Goal: Task Accomplishment & Management: Manage account settings

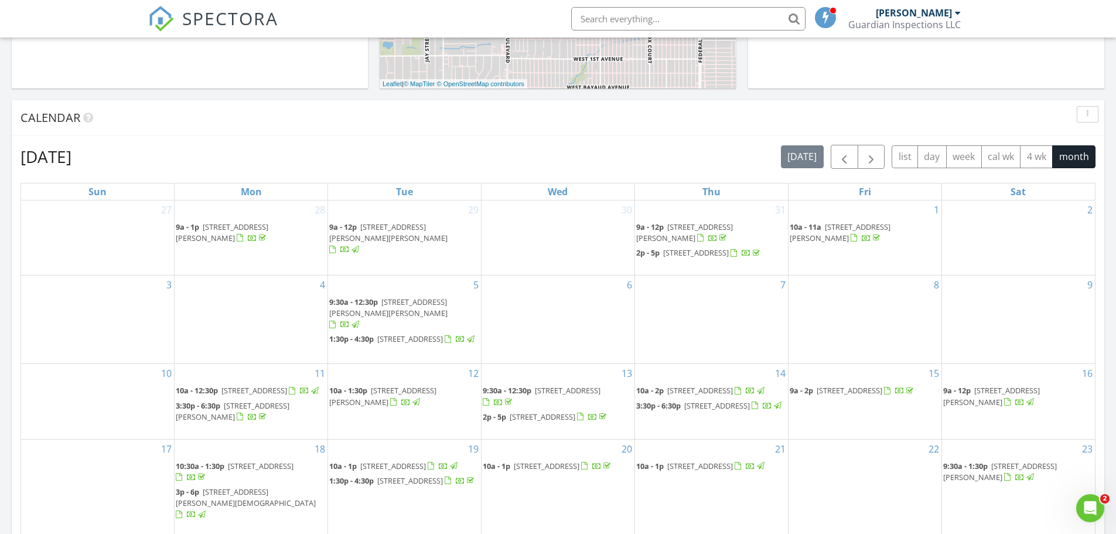
scroll to position [703, 0]
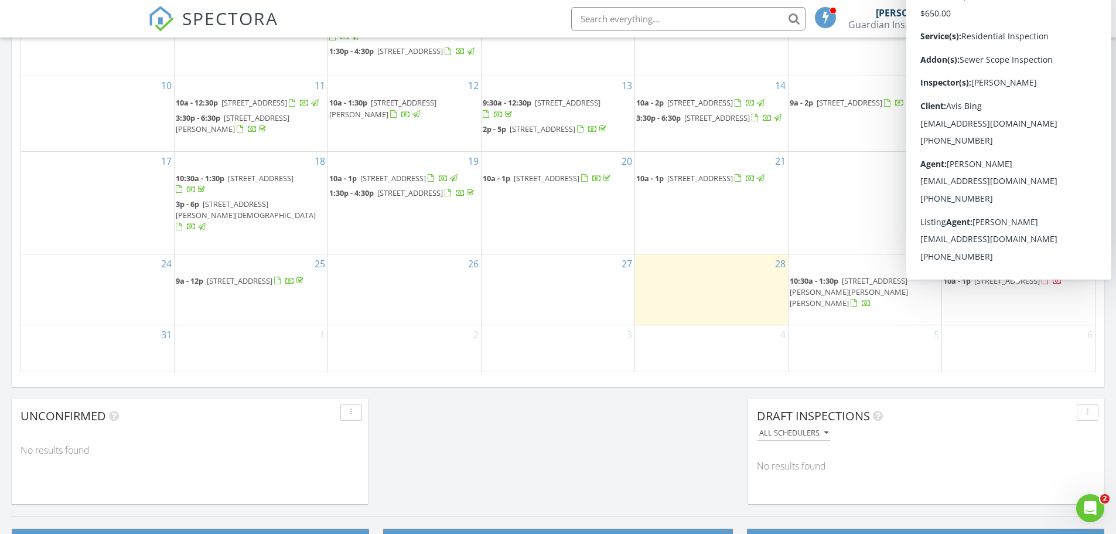
click at [1007, 286] on span "[STREET_ADDRESS]" at bounding box center [1007, 280] width 66 height 11
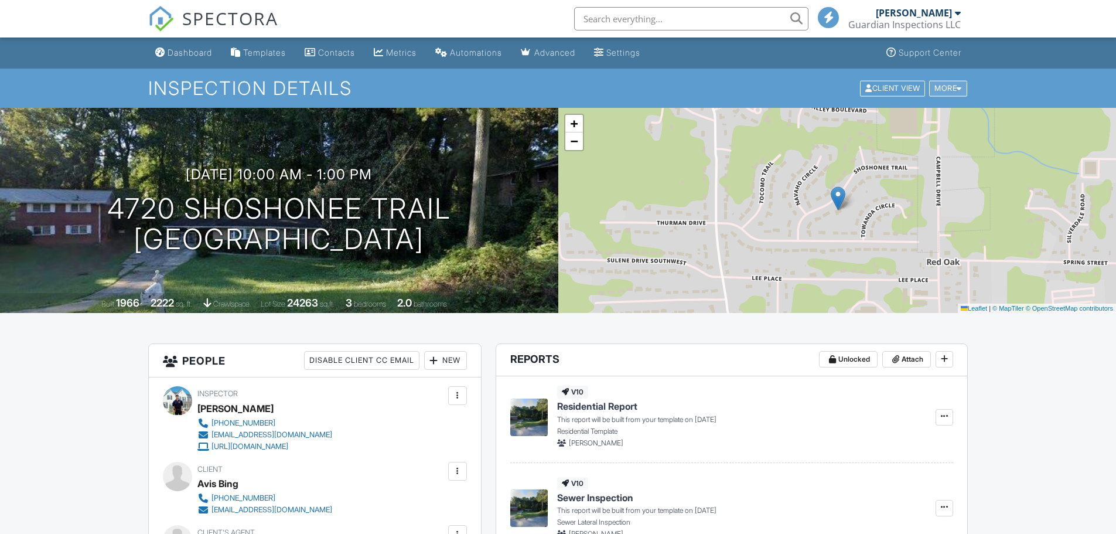
click at [950, 82] on div "More" at bounding box center [948, 88] width 38 height 16
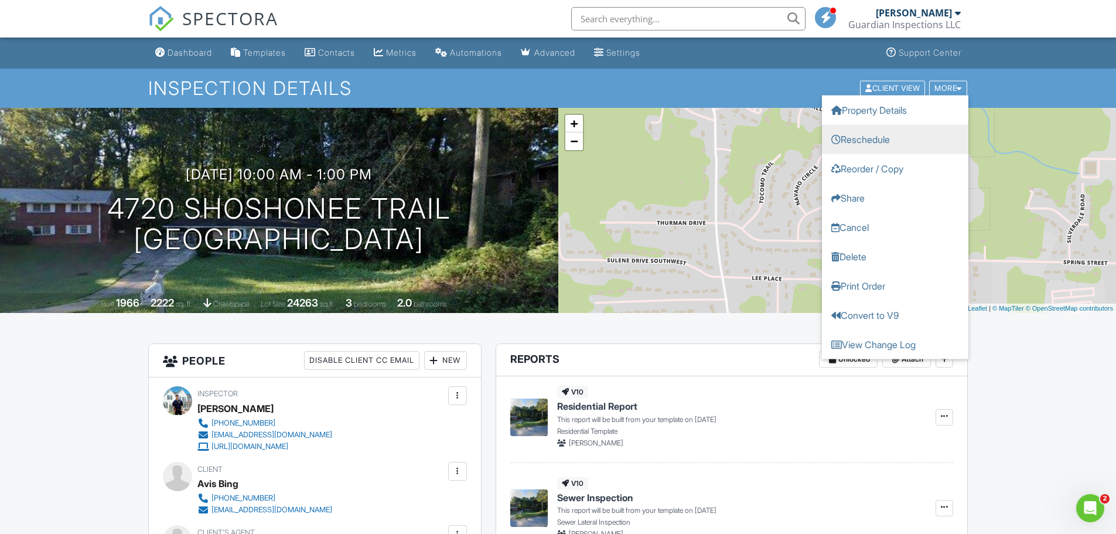
click at [845, 138] on link "Reschedule" at bounding box center [895, 138] width 146 height 29
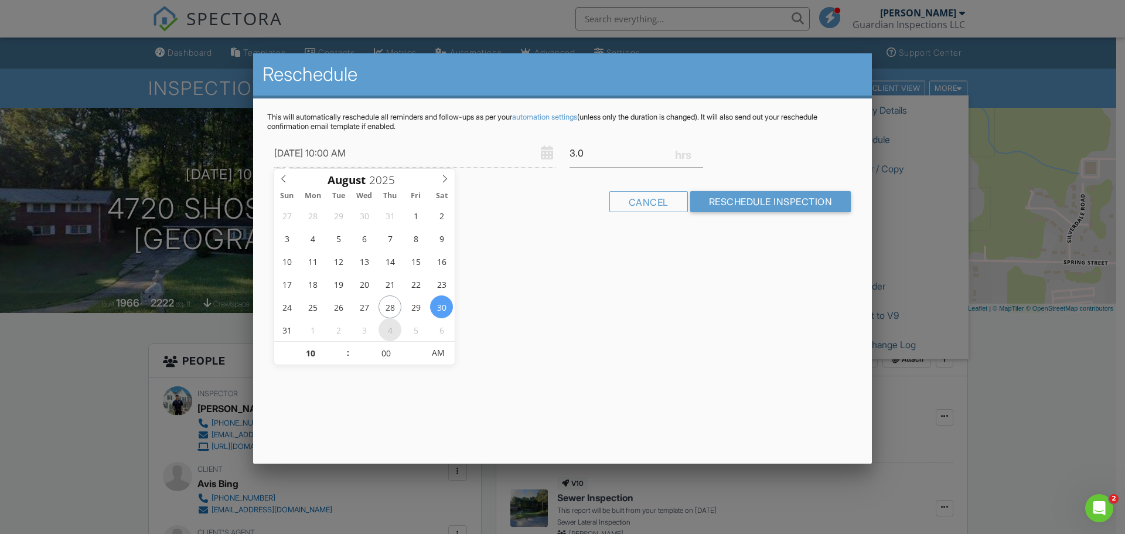
type input "09/04/2025 10:00 AM"
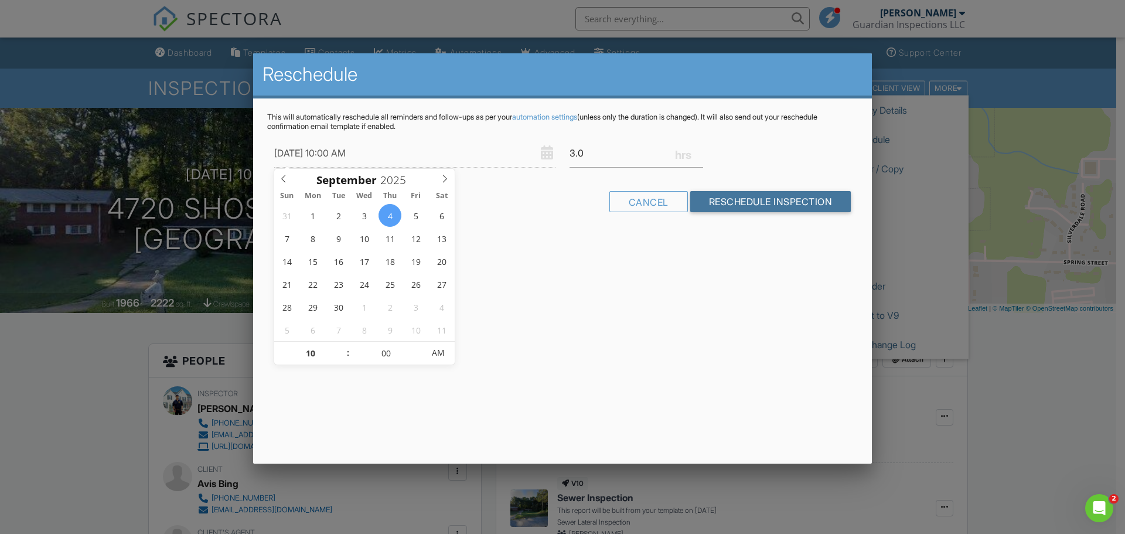
drag, startPoint x: 715, startPoint y: 204, endPoint x: 691, endPoint y: 237, distance: 40.3
click at [715, 203] on input "Reschedule Inspection" at bounding box center [770, 201] width 161 height 21
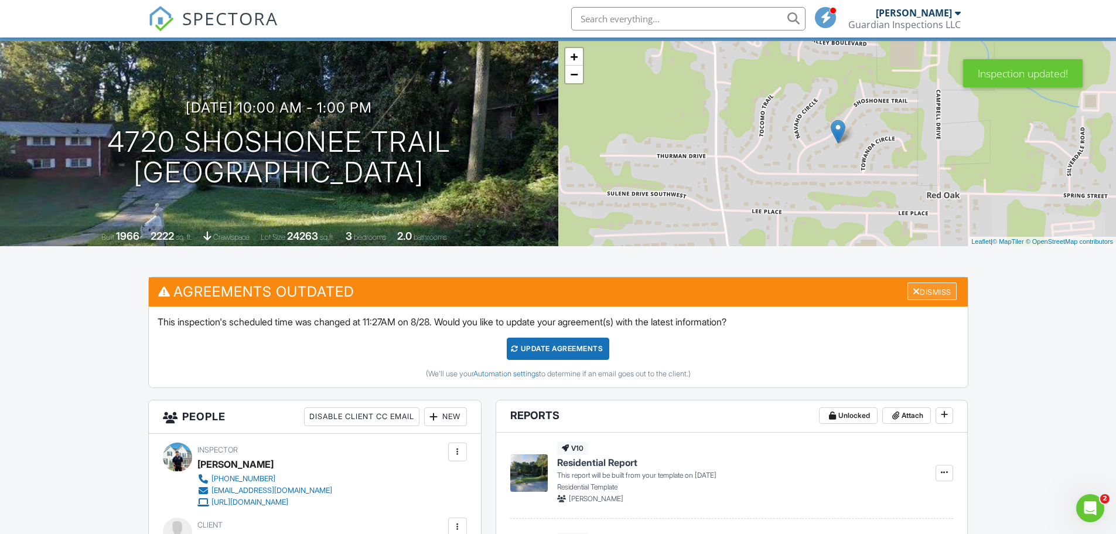
click at [916, 292] on div at bounding box center [917, 290] width 8 height 9
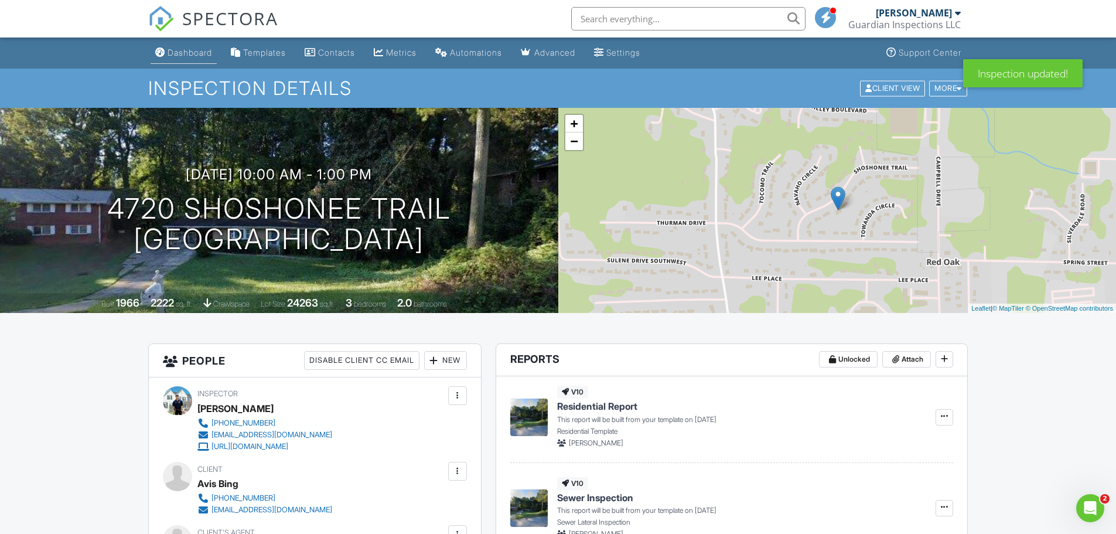
click at [199, 53] on div "Dashboard" at bounding box center [190, 52] width 45 height 10
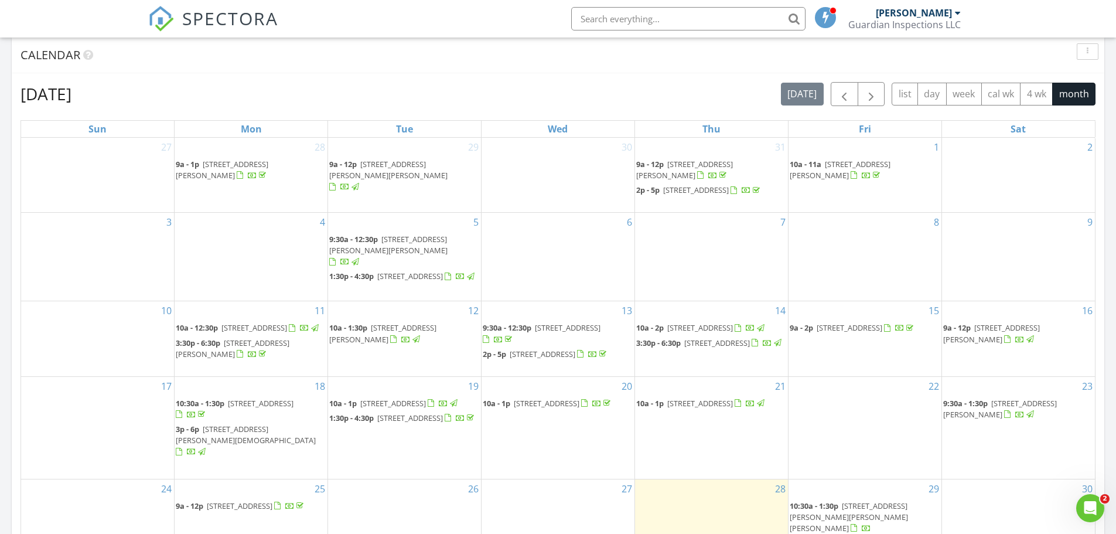
scroll to position [469, 0]
